Goal: Task Accomplishment & Management: Manage account settings

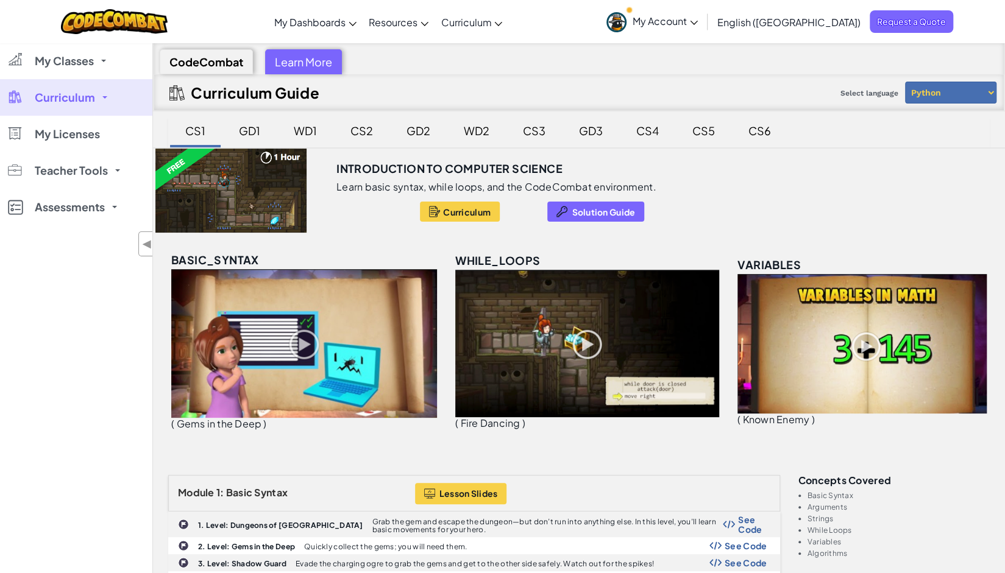
scroll to position [3, 0]
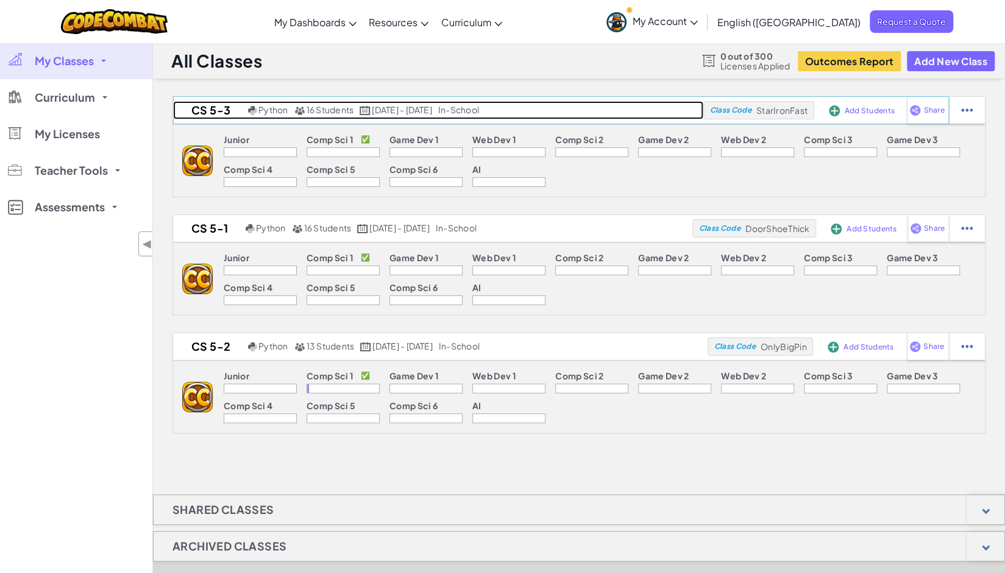
click at [220, 110] on h2 "CS 5-3" at bounding box center [209, 110] width 72 height 18
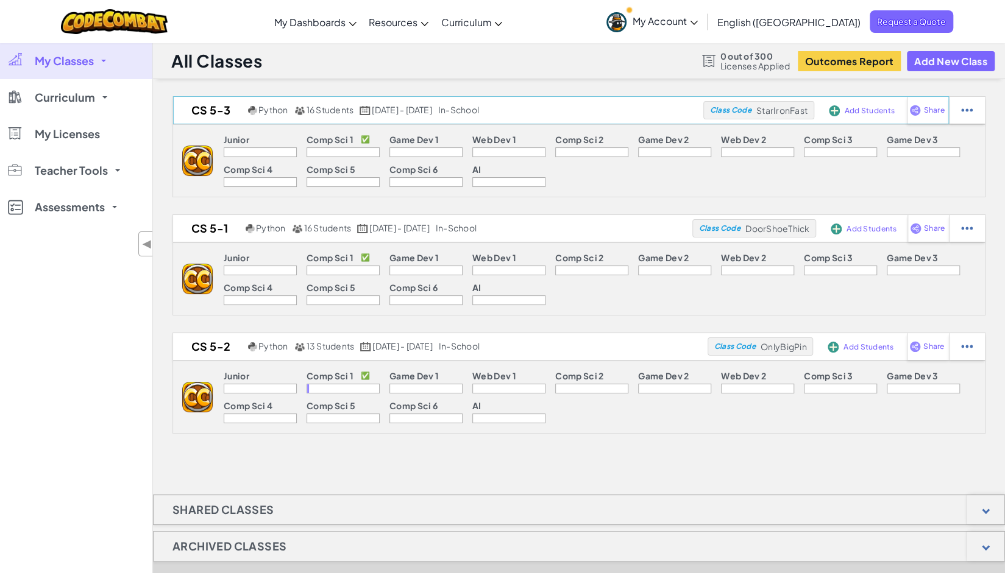
select select "560f1a9f22961295f9427742"
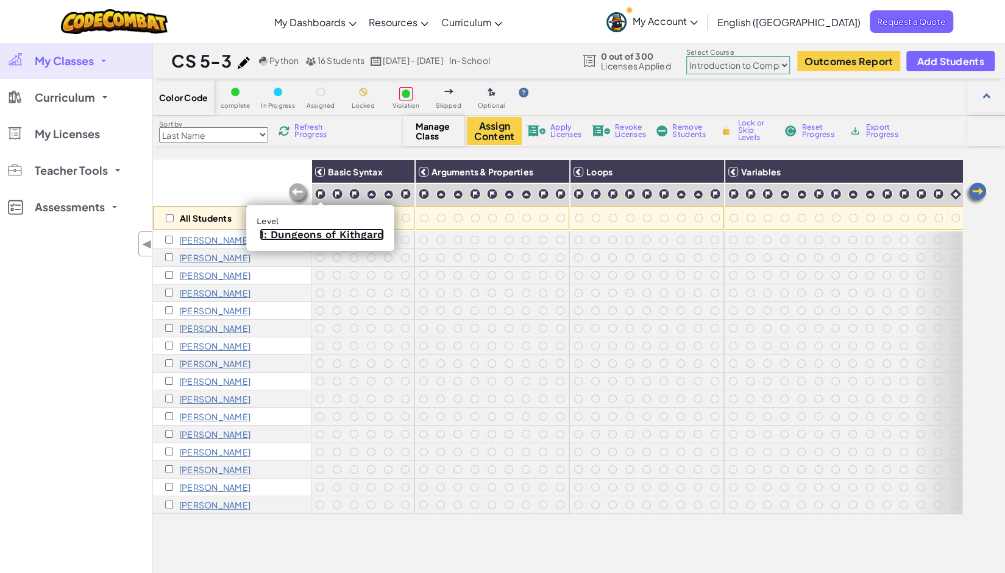
click at [317, 232] on link "1: Dungeons of Kithgard" at bounding box center [322, 234] width 124 height 12
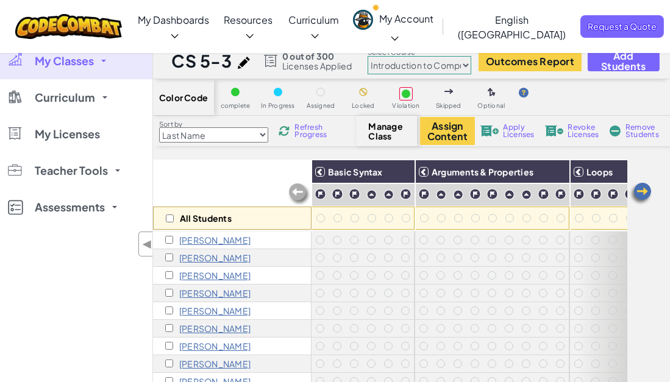
click at [515, 128] on span "Apply Licenses" at bounding box center [518, 131] width 31 height 15
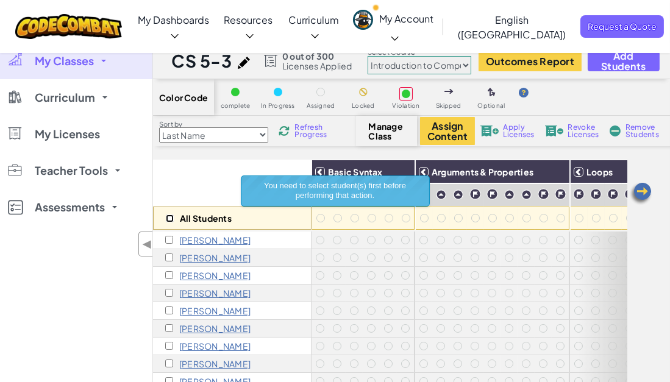
click at [167, 219] on input "checkbox" at bounding box center [170, 218] width 8 height 8
checkbox input "true"
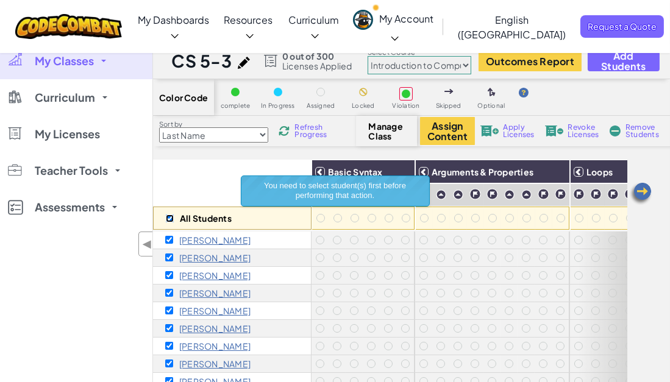
checkbox input "true"
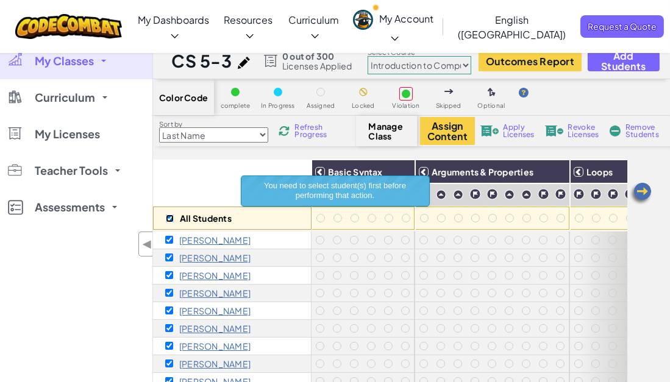
checkbox input "true"
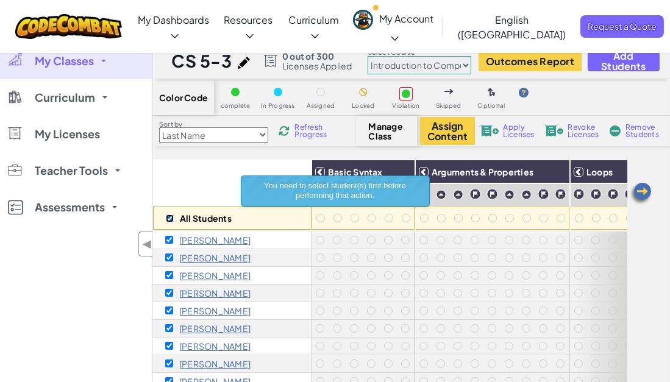
checkbox input "true"
click at [511, 130] on span "Apply Licenses" at bounding box center [518, 131] width 31 height 15
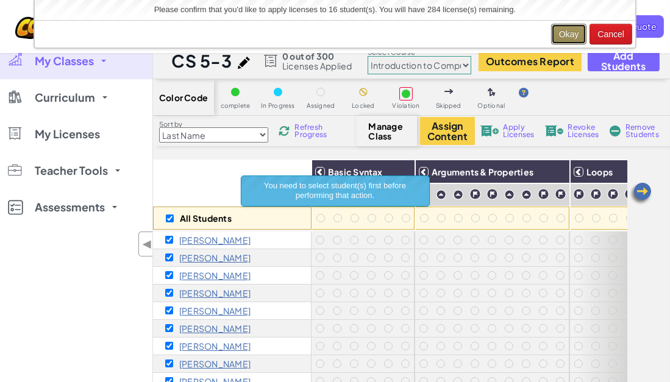
click at [570, 33] on button "Okay" at bounding box center [569, 34] width 36 height 21
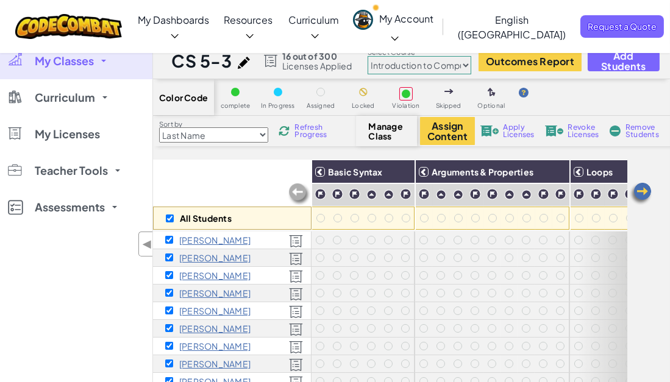
click at [98, 58] on link "My Classes" at bounding box center [76, 61] width 152 height 37
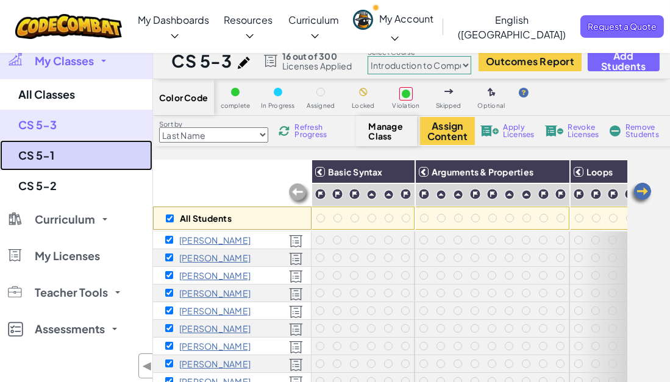
click at [53, 156] on link "CS 5-1" at bounding box center [76, 155] width 152 height 30
checkbox input "false"
select select "560f1a9f22961295f9427742"
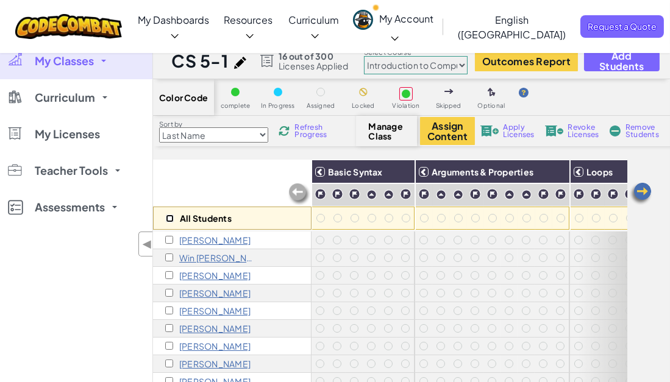
click at [169, 219] on input "checkbox" at bounding box center [170, 218] width 8 height 8
checkbox input "true"
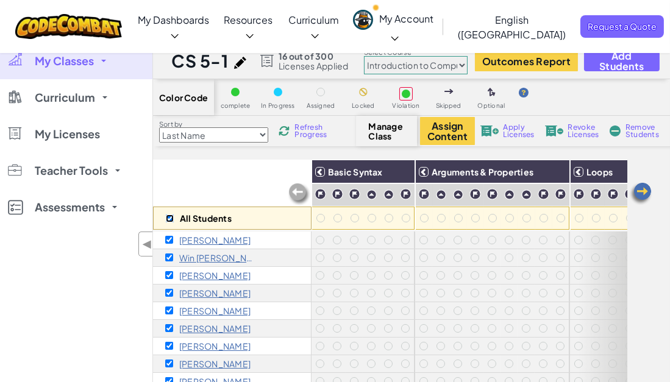
checkbox input "true"
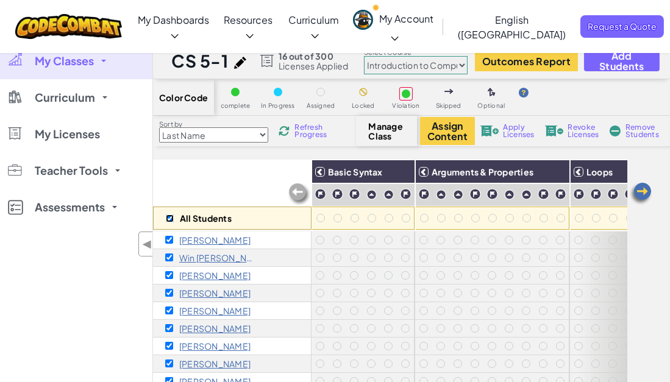
checkbox input "true"
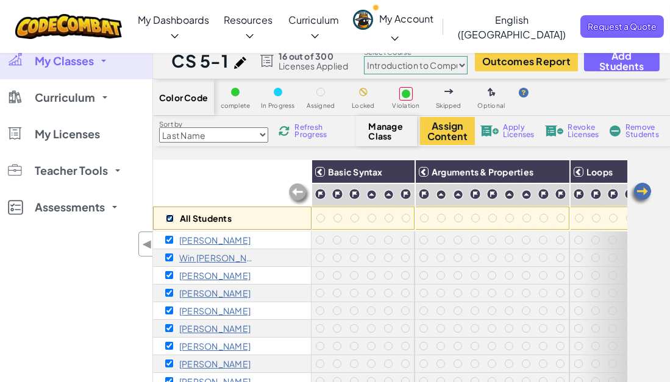
checkbox input "true"
click at [507, 126] on span "Apply Licenses" at bounding box center [518, 131] width 31 height 15
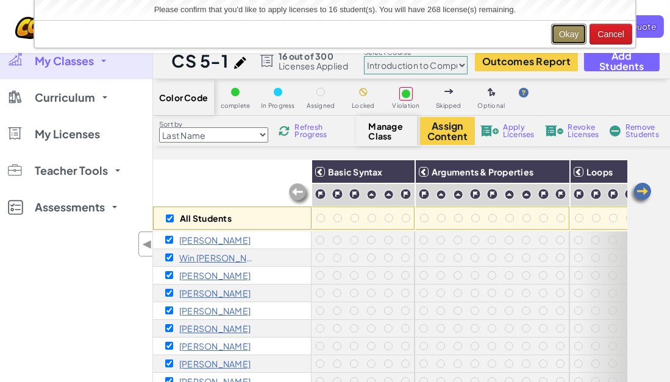
click at [573, 32] on button "Okay" at bounding box center [569, 34] width 36 height 21
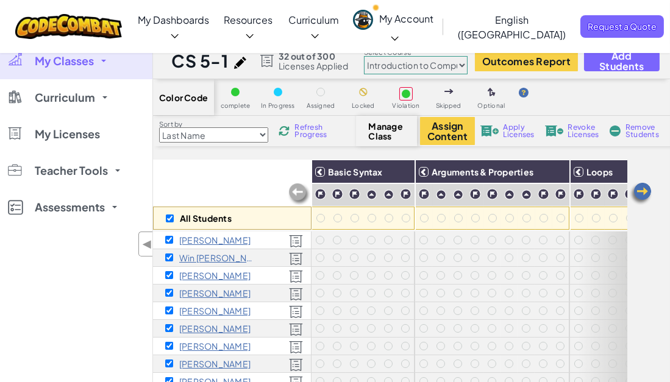
click at [84, 59] on span "My Classes" at bounding box center [64, 60] width 59 height 11
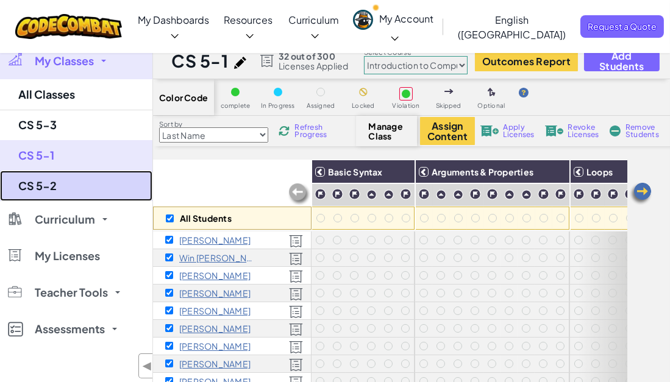
click at [55, 178] on link "CS 5-2" at bounding box center [76, 186] width 152 height 30
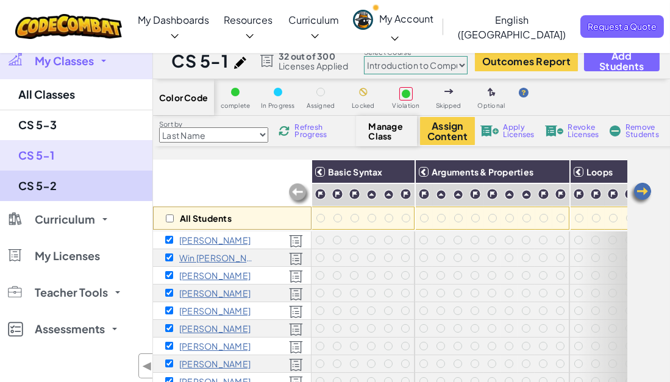
checkbox input "false"
select select "560f1a9f22961295f9427742"
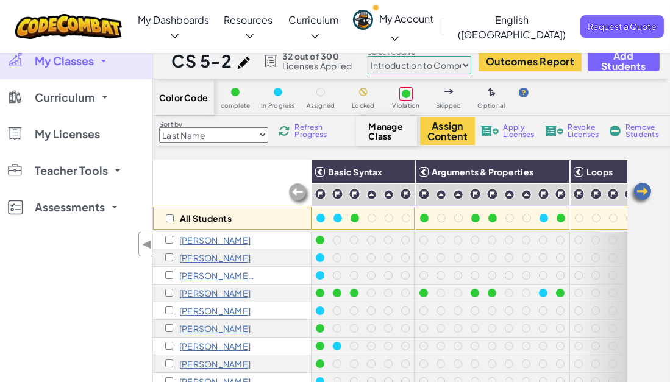
click at [406, 63] on select "Junior Introduction to Computer Science Game Development 1 Web Development 1 Co…" at bounding box center [419, 65] width 104 height 18
click at [409, 63] on select "Junior Introduction to Computer Science Game Development 1 Web Development 1 Co…" at bounding box center [419, 65] width 104 height 18
click at [169, 217] on input "checkbox" at bounding box center [170, 218] width 8 height 8
checkbox input "true"
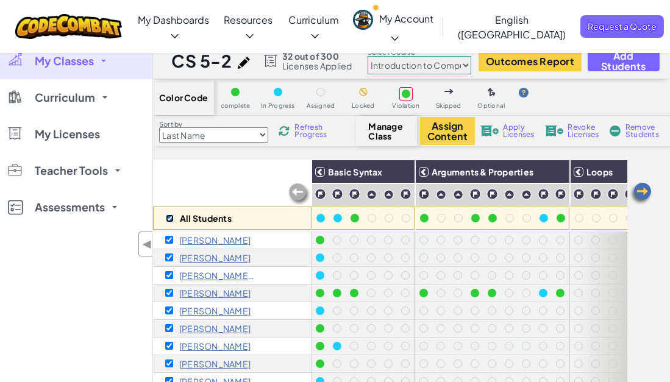
checkbox input "true"
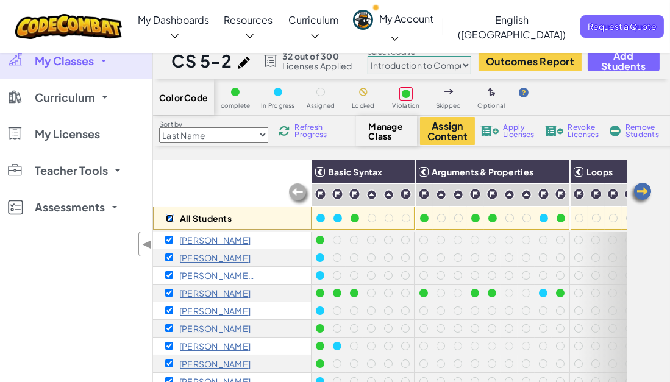
checkbox input "true"
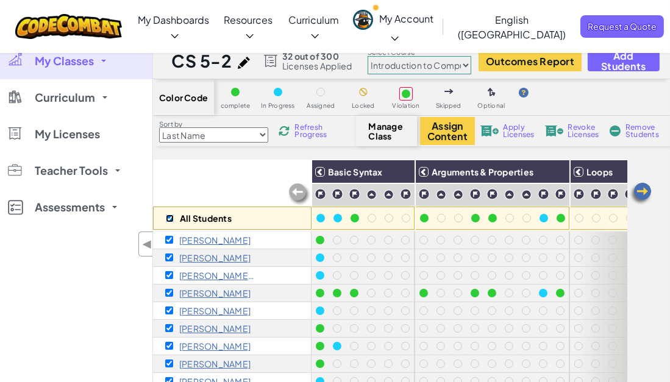
checkbox input "true"
click at [502, 138] on div "Assign Content Apply Licenses Revoke Licenses Remove Students Lock or Skip Leve…" at bounding box center [633, 131] width 426 height 28
click at [506, 134] on span "Apply Licenses" at bounding box center [518, 131] width 31 height 15
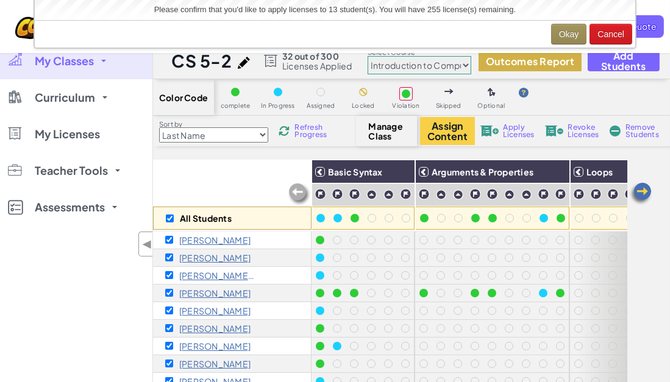
scroll to position [2, 0]
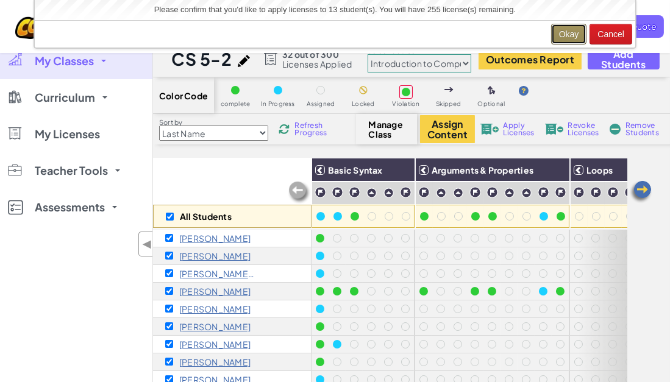
click at [563, 32] on button "Okay" at bounding box center [569, 34] width 36 height 21
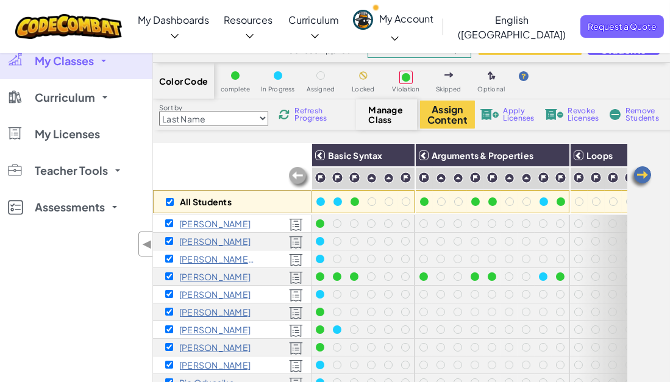
scroll to position [9, 0]
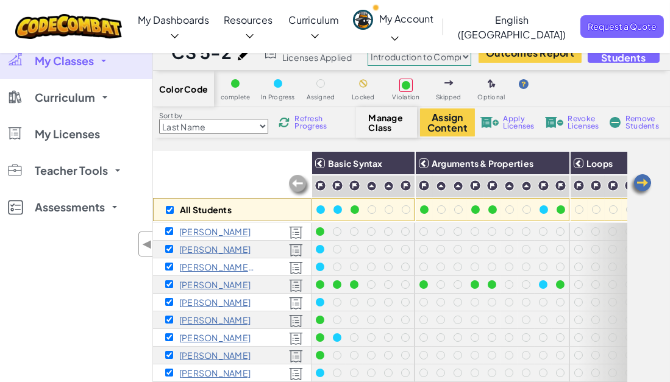
click at [646, 182] on img at bounding box center [640, 185] width 24 height 24
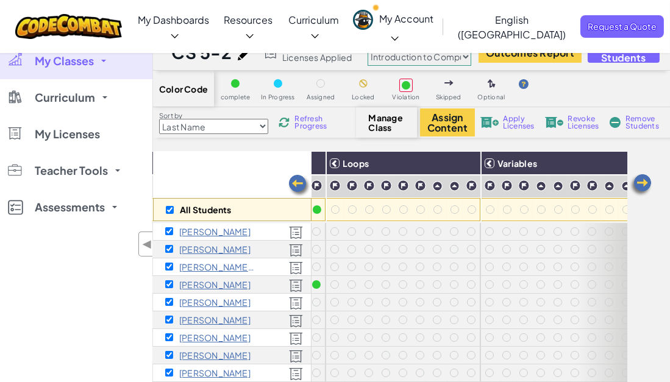
click at [646, 182] on img at bounding box center [640, 185] width 24 height 24
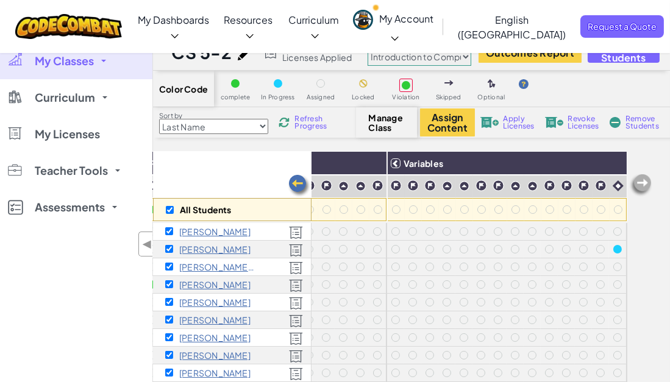
click at [646, 182] on img at bounding box center [640, 185] width 24 height 24
click at [50, 55] on span "My Classes" at bounding box center [64, 60] width 59 height 11
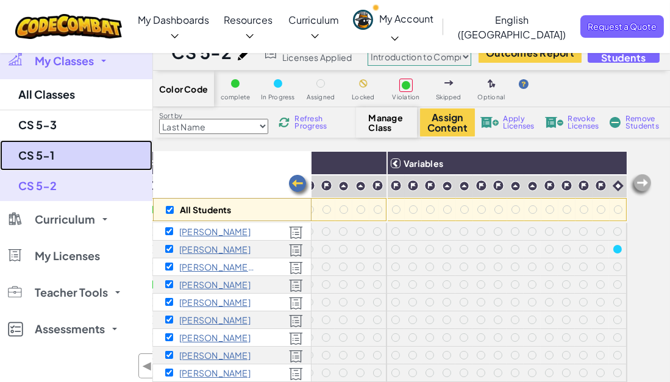
click at [46, 152] on link "CS 5-1" at bounding box center [76, 155] width 152 height 30
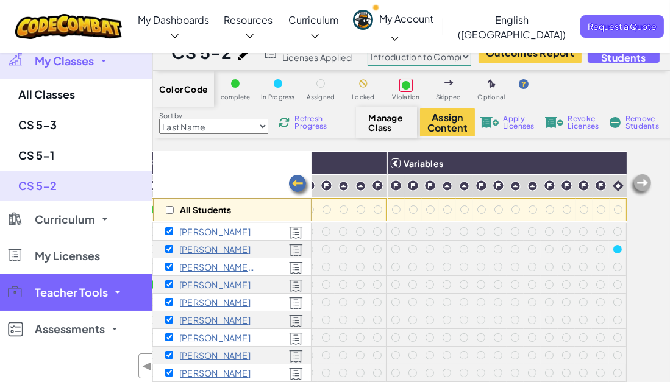
checkbox input "false"
select select "560f1a9f22961295f9427742"
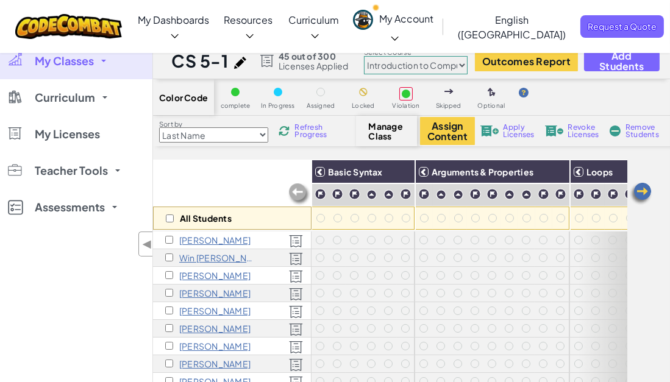
click at [76, 57] on span "My Classes" at bounding box center [64, 60] width 59 height 11
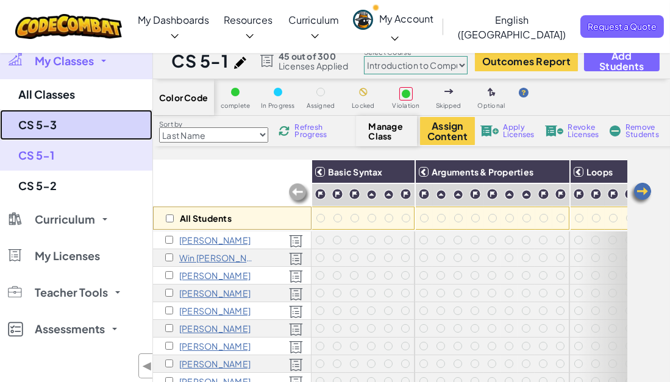
click at [51, 119] on link "CS 5-3" at bounding box center [76, 125] width 152 height 30
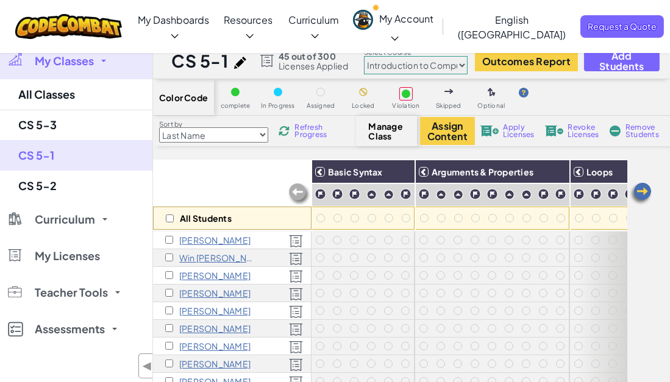
select select "560f1a9f22961295f9427742"
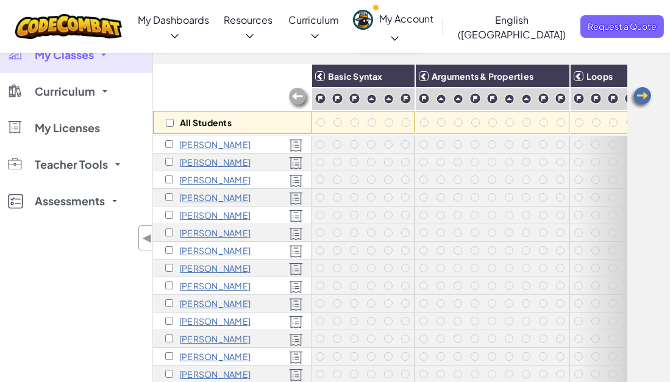
scroll to position [32, 0]
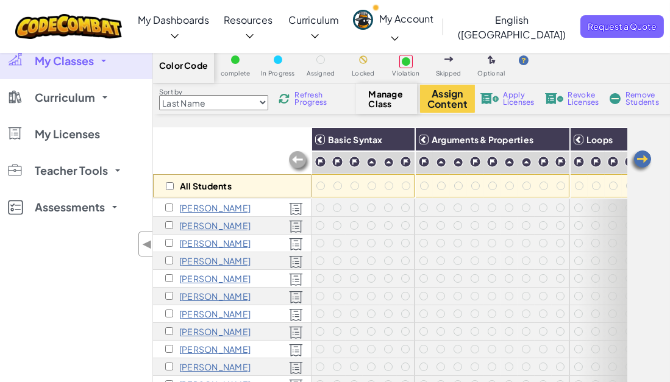
click at [298, 157] on img at bounding box center [299, 162] width 24 height 24
click at [320, 102] on span "Refresh Progress" at bounding box center [313, 98] width 38 height 15
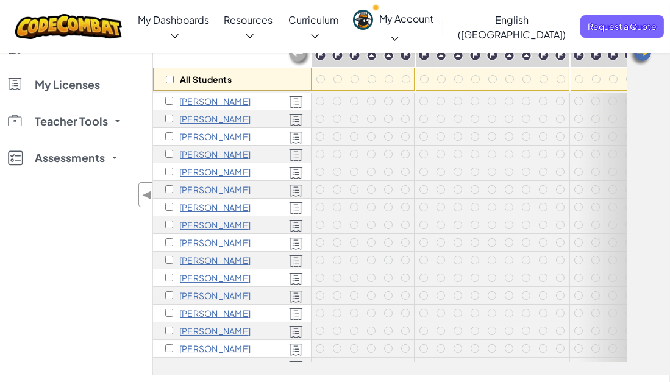
scroll to position [0, 0]
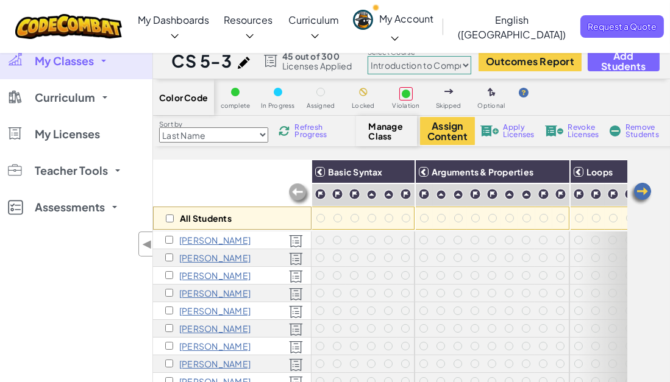
click at [417, 68] on select "Junior Introduction to Computer Science Game Development 1 Web Development 1 Co…" at bounding box center [419, 65] width 104 height 18
click at [368, 56] on select "Junior Introduction to Computer Science Game Development 1 Web Development 1 Co…" at bounding box center [419, 65] width 104 height 18
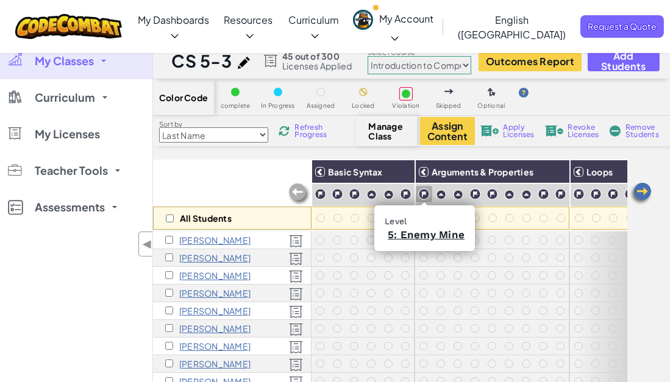
click at [425, 193] on img at bounding box center [424, 194] width 12 height 12
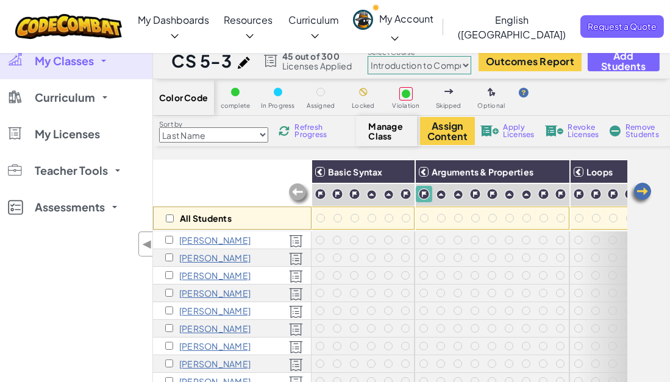
click at [645, 189] on img at bounding box center [640, 194] width 24 height 24
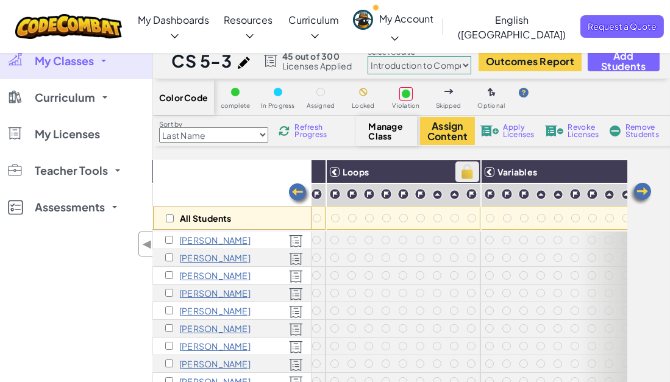
click at [468, 172] on img at bounding box center [466, 172] width 21 height 18
checkbox input "true"
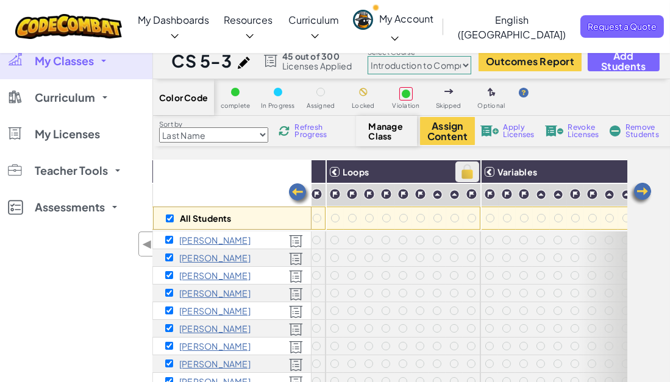
checkbox input "true"
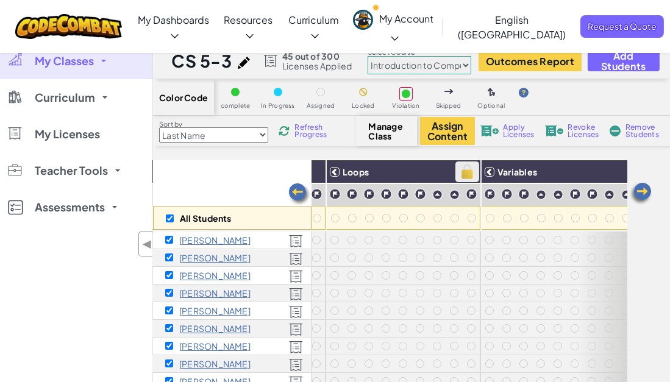
checkbox input "true"
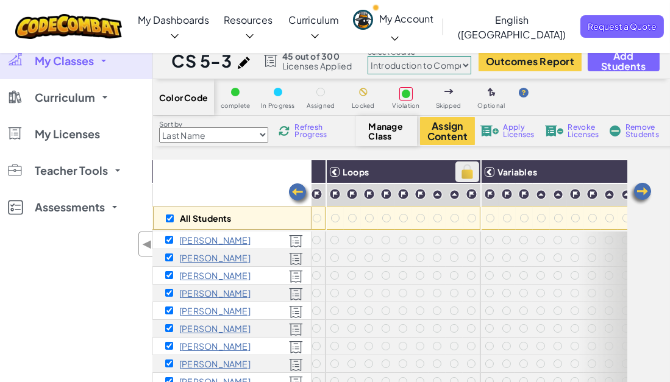
checkbox input "true"
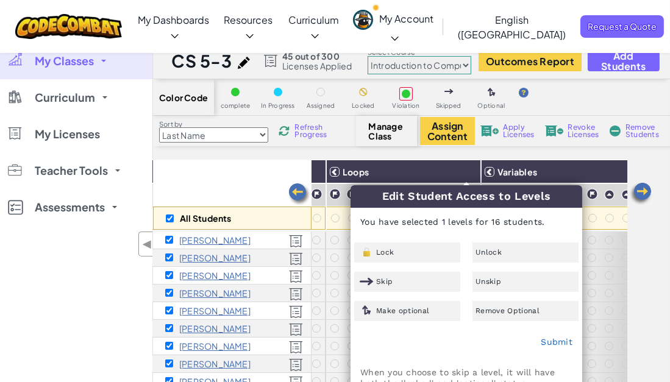
click at [648, 168] on div "All Students Basic Syntax Arguments & Properties Loops Variables Caleb Baggett …" at bounding box center [411, 337] width 517 height 355
checkbox input "false"
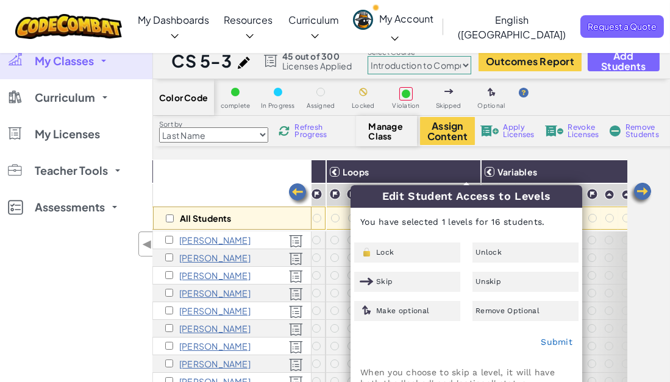
checkbox input "false"
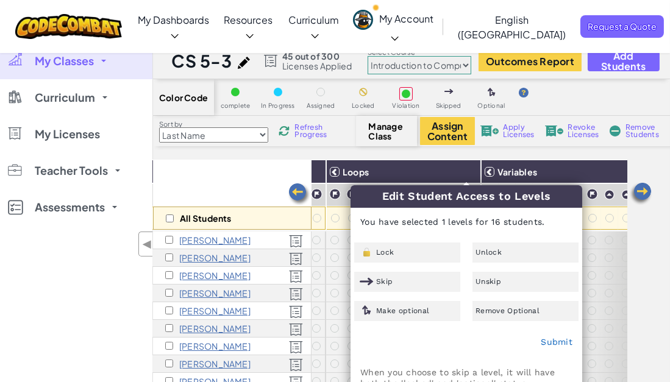
checkbox input "false"
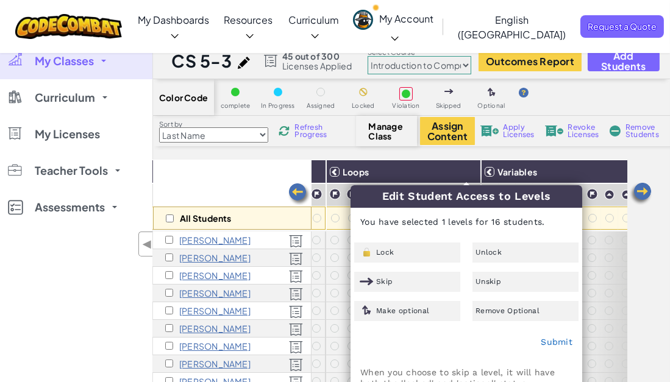
checkbox input "false"
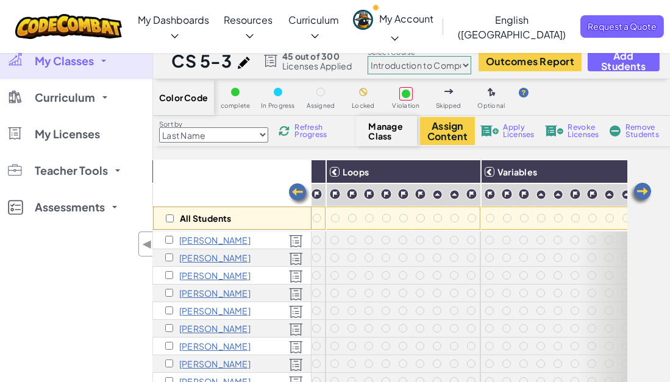
click at [539, 170] on h3 "Variables" at bounding box center [607, 172] width 226 height 10
click at [464, 169] on img at bounding box center [466, 172] width 21 height 18
checkbox input "true"
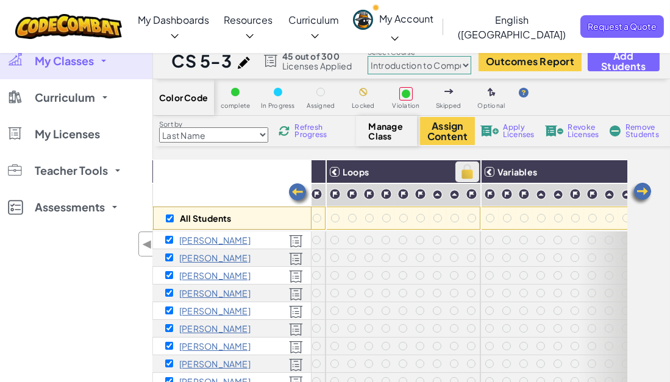
checkbox input "true"
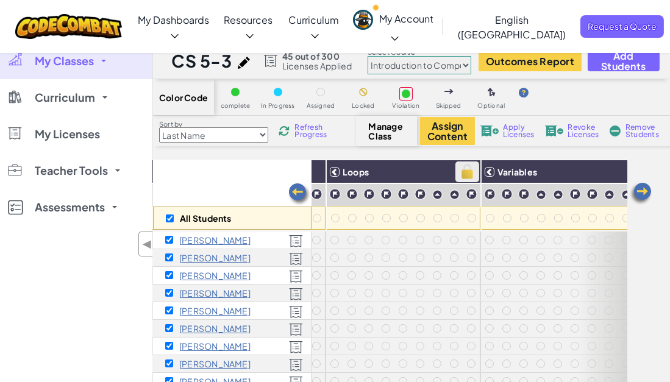
checkbox input "true"
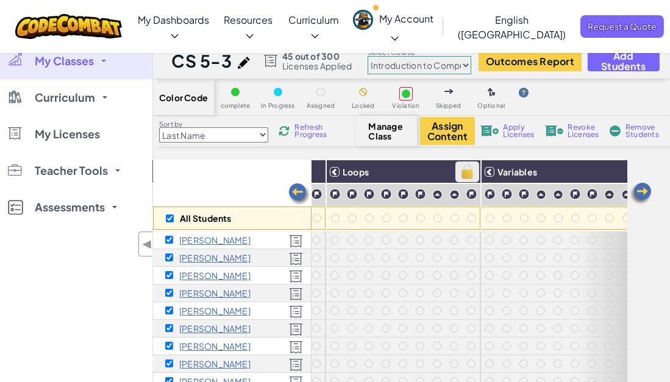
checkbox input "true"
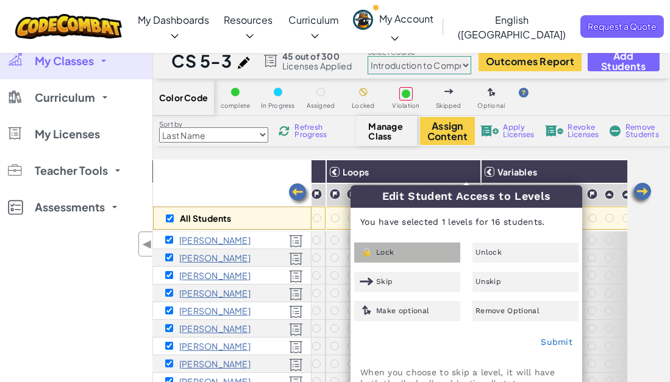
click at [385, 249] on span "Lock" at bounding box center [385, 252] width 18 height 7
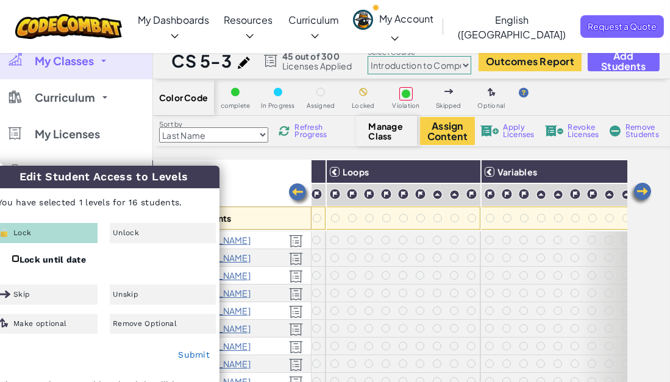
click at [15, 256] on input "Lock until date" at bounding box center [16, 259] width 8 height 8
checkbox input "true"
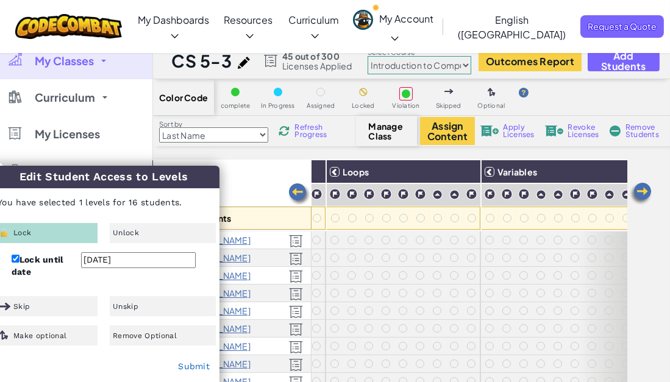
click at [101, 257] on input "25 Sep 2025" at bounding box center [138, 260] width 115 height 16
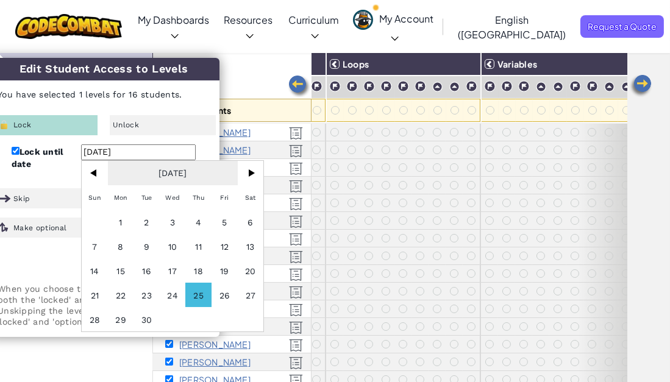
scroll to position [105, 0]
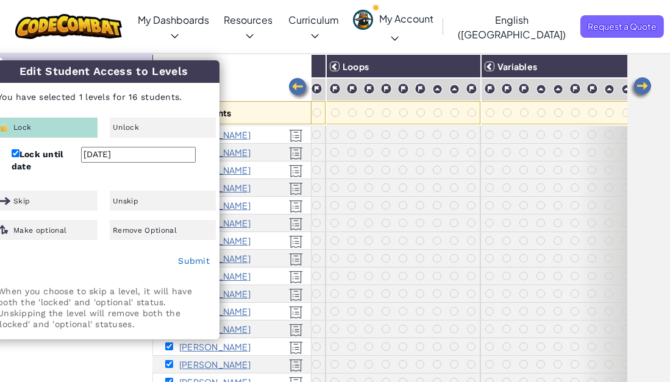
click at [83, 362] on div "My Classes All Classes CS 5-3 CS 5-1 CS 5-2 Curriculum K-5 6-8 9-12 CodeCombat …" at bounding box center [76, 218] width 152 height 382
checkbox input "false"
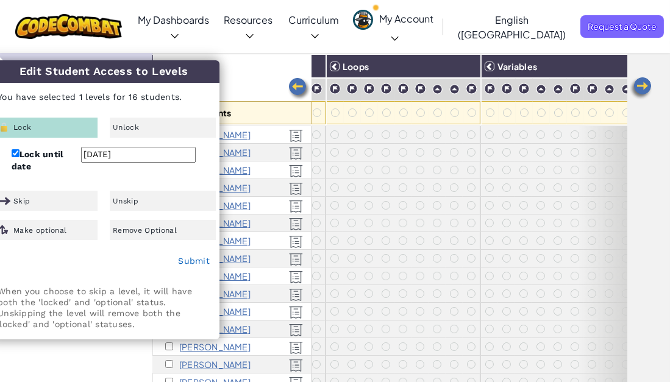
checkbox input "false"
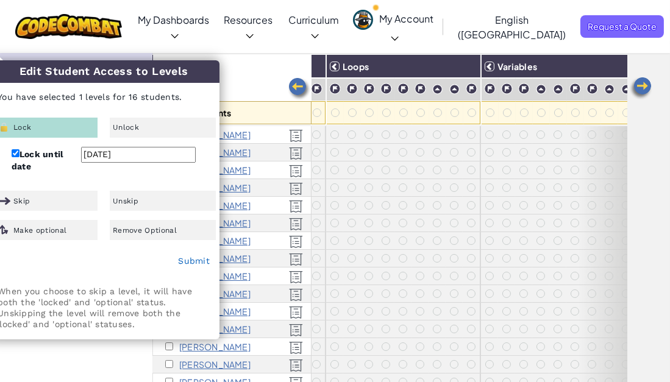
checkbox input "false"
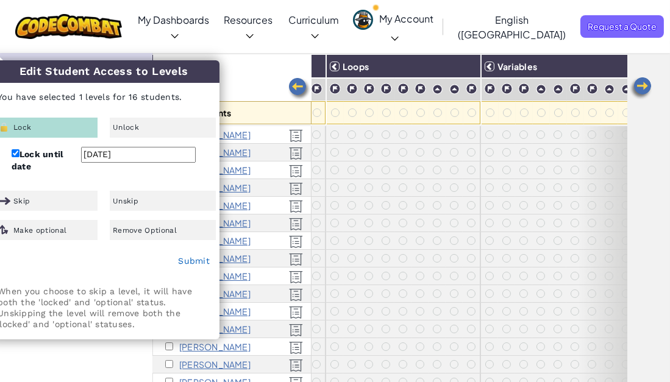
checkbox input "false"
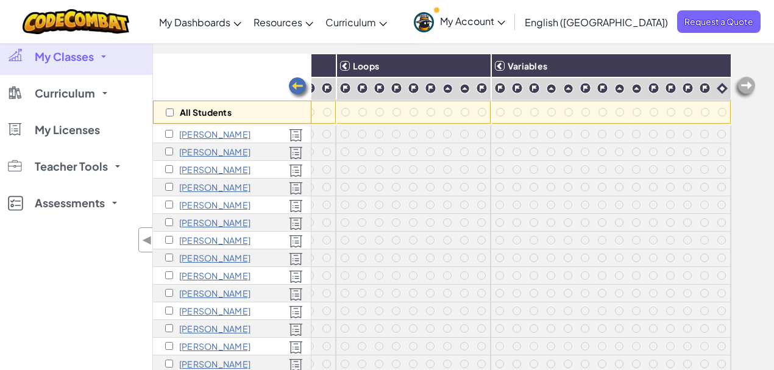
scroll to position [0, 239]
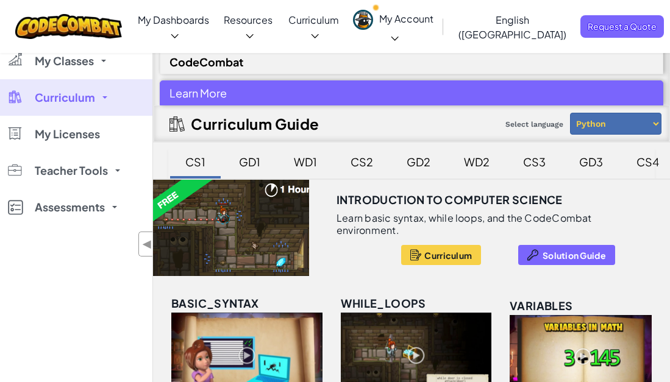
scroll to position [3, 0]
